Goal: Information Seeking & Learning: Learn about a topic

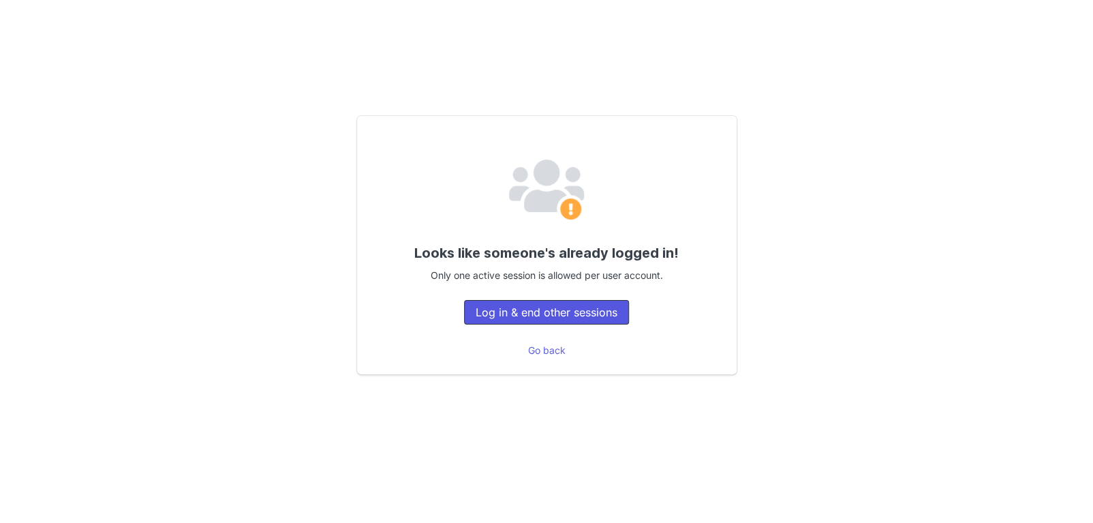
click at [572, 307] on button "Log in & end other sessions" at bounding box center [546, 312] width 165 height 25
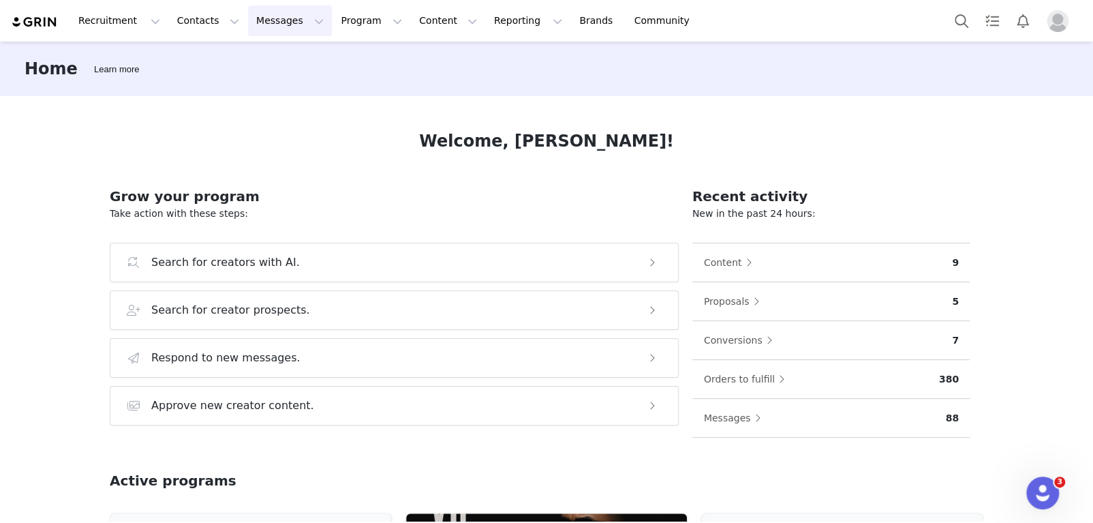
click at [256, 23] on button "Messages Messages" at bounding box center [290, 20] width 84 height 31
click at [262, 91] on div "Inbox" at bounding box center [279, 85] width 91 height 14
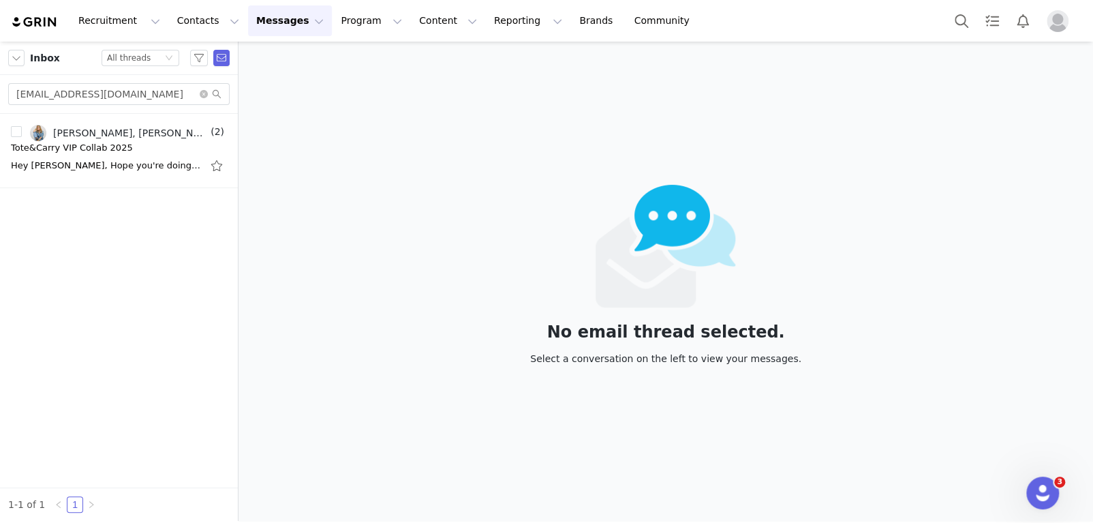
click at [257, 24] on button "Messages Messages" at bounding box center [290, 20] width 84 height 31
click at [159, 257] on div "Inbox Status All threads [EMAIL_ADDRESS][DOMAIN_NAME] [PERSON_NAME], [PERSON_NA…" at bounding box center [119, 281] width 238 height 479
click at [204, 96] on icon "icon: close-circle" at bounding box center [204, 94] width 8 height 8
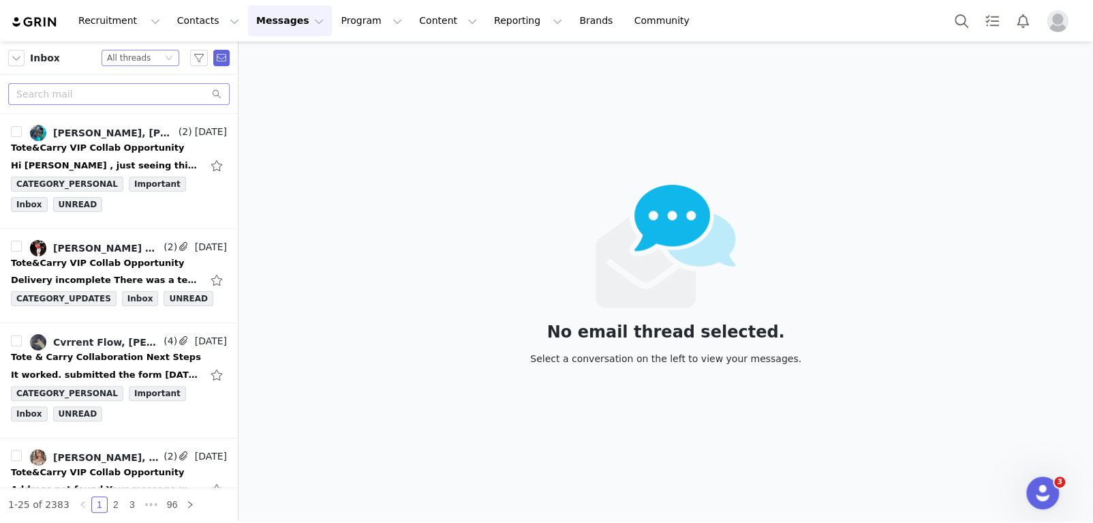
click at [130, 57] on div "All threads" at bounding box center [129, 57] width 44 height 15
click at [282, 82] on div "No email thread selected. Select a conversation on the left to view your messag…" at bounding box center [666, 281] width 855 height 479
click at [16, 57] on button "button" at bounding box center [16, 58] width 16 height 16
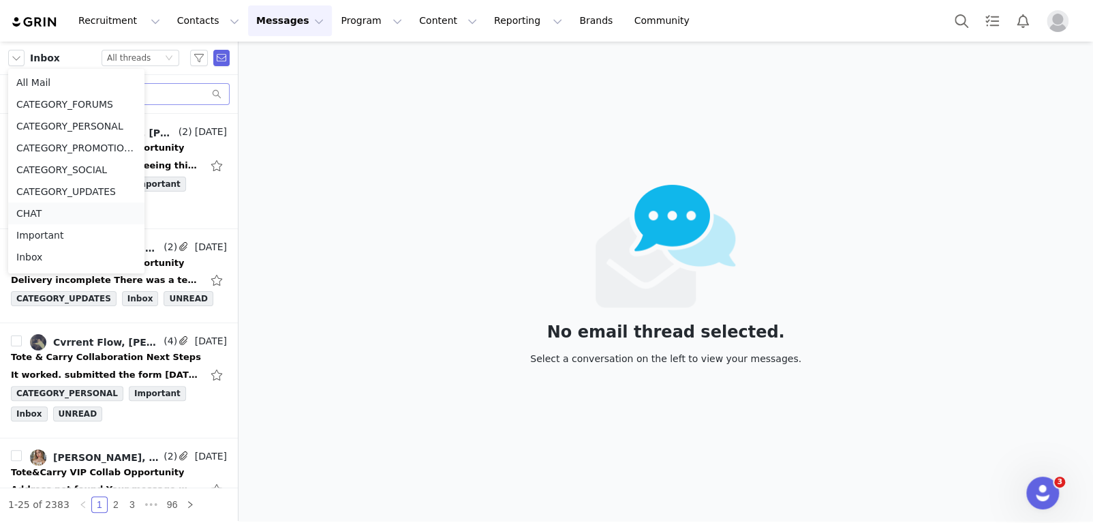
click at [57, 210] on li "CHAT" at bounding box center [76, 213] width 136 height 22
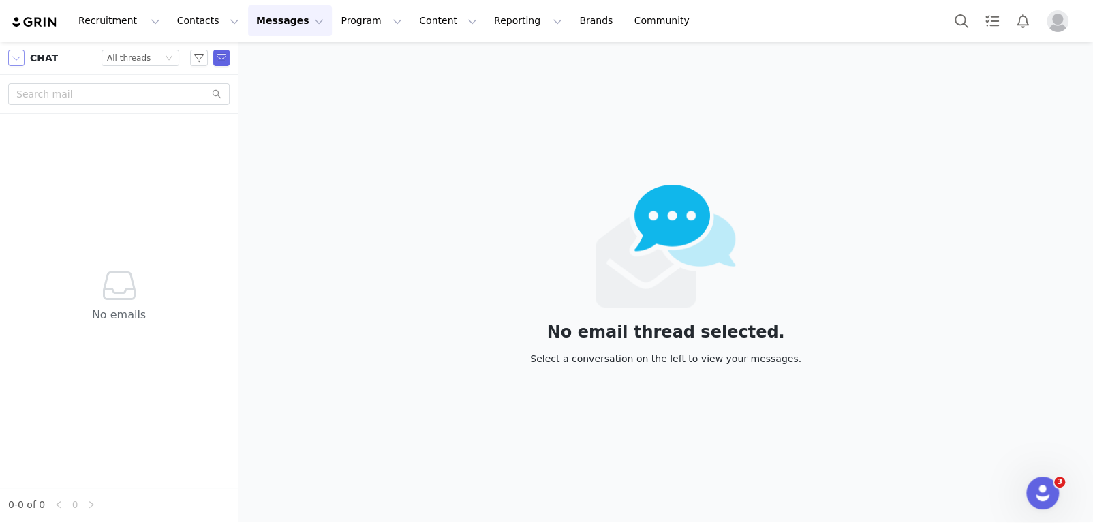
click at [16, 54] on button "button" at bounding box center [16, 58] width 16 height 16
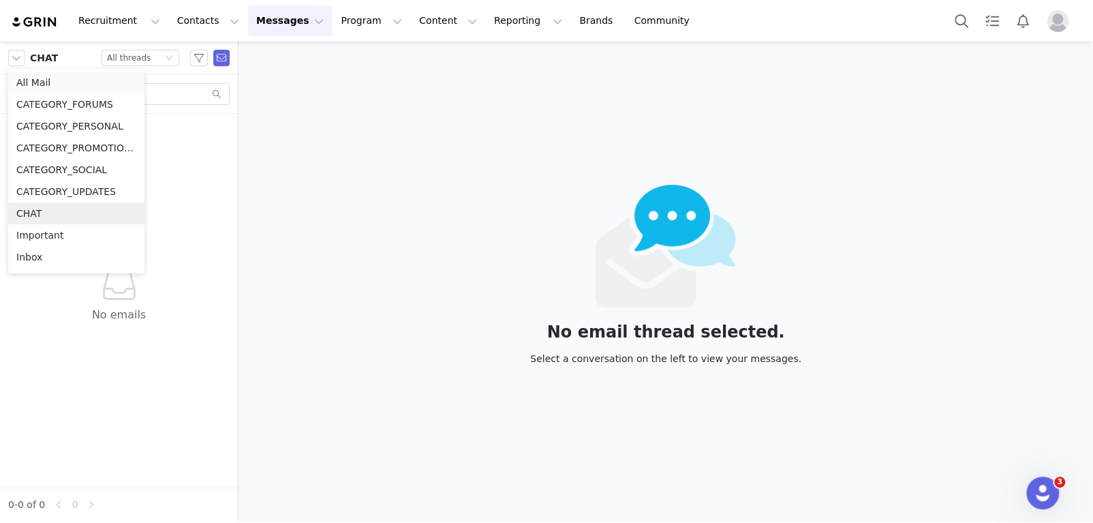
click at [74, 74] on li "All Mail" at bounding box center [76, 83] width 136 height 22
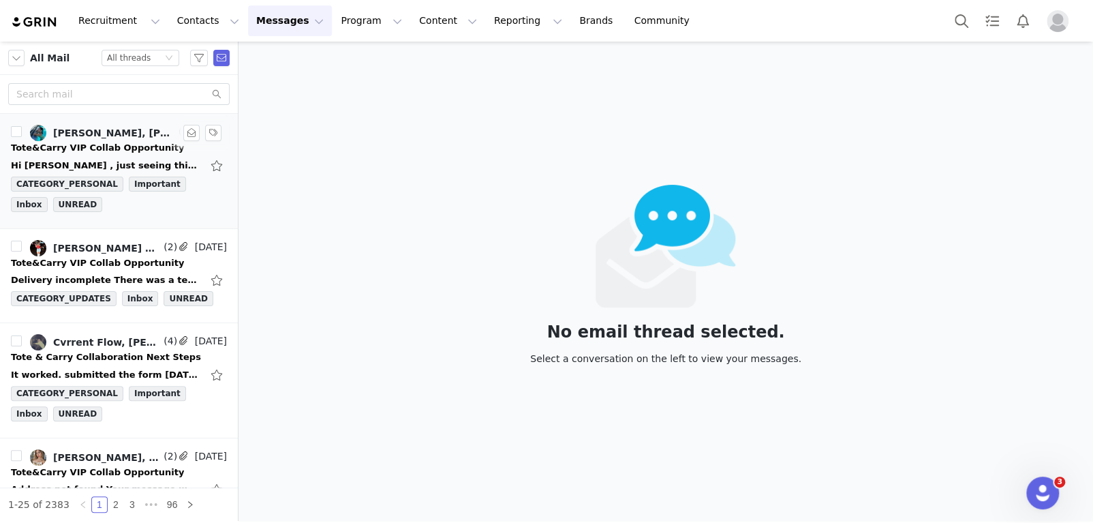
click at [117, 141] on div "Tote&Carry VIP Collab Opportunity" at bounding box center [97, 148] width 173 height 14
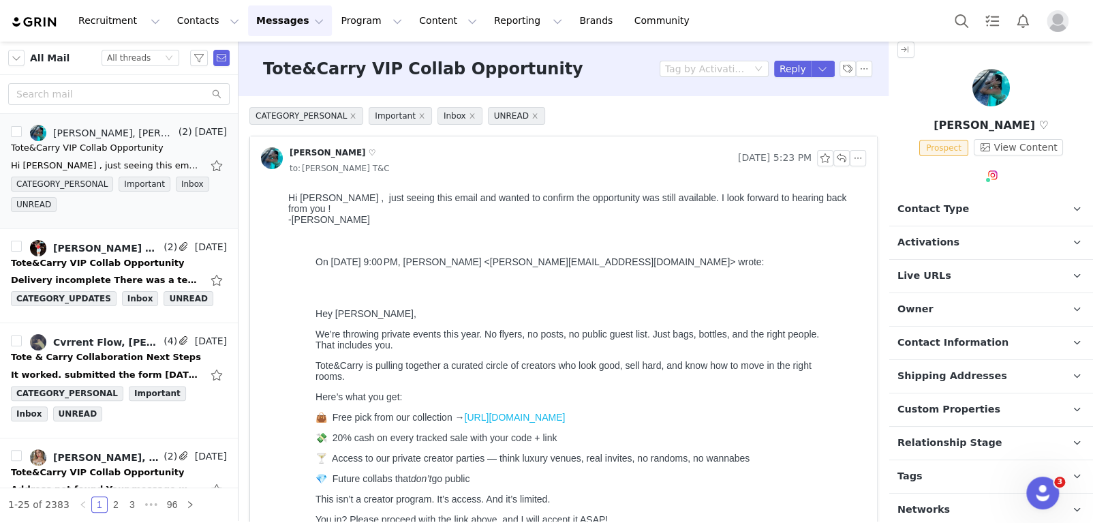
scroll to position [12, 0]
